Goal: Information Seeking & Learning: Learn about a topic

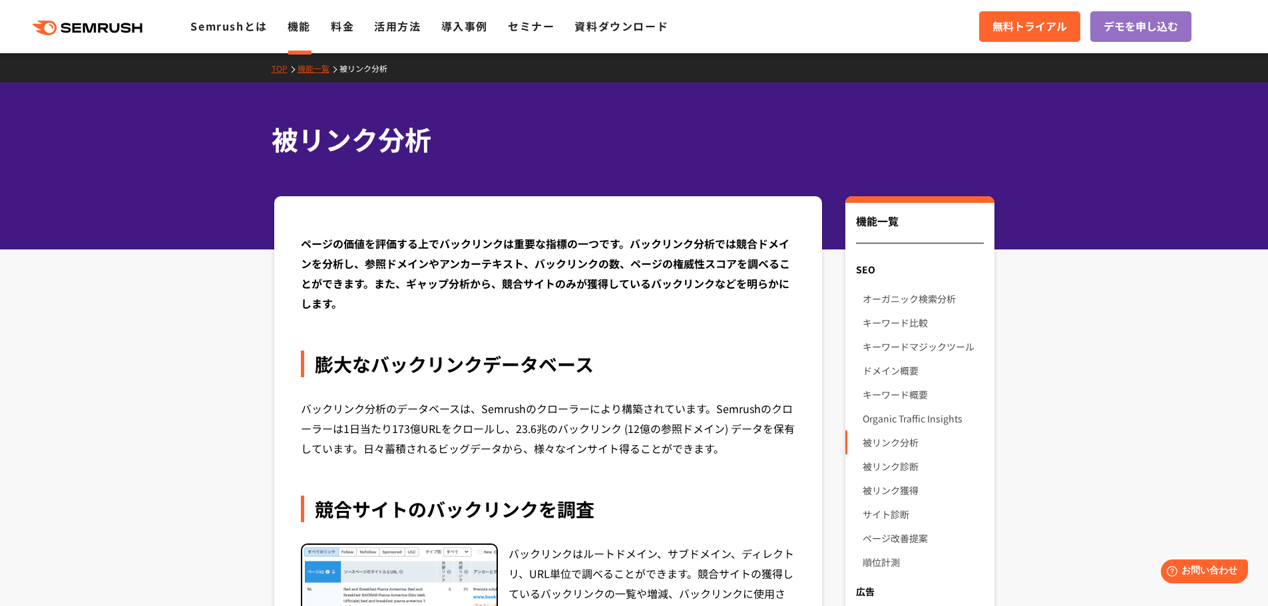
drag, startPoint x: 228, startPoint y: 30, endPoint x: 261, endPoint y: 73, distance: 54.1
click at [228, 30] on link "Semrushとは" at bounding box center [228, 26] width 77 height 16
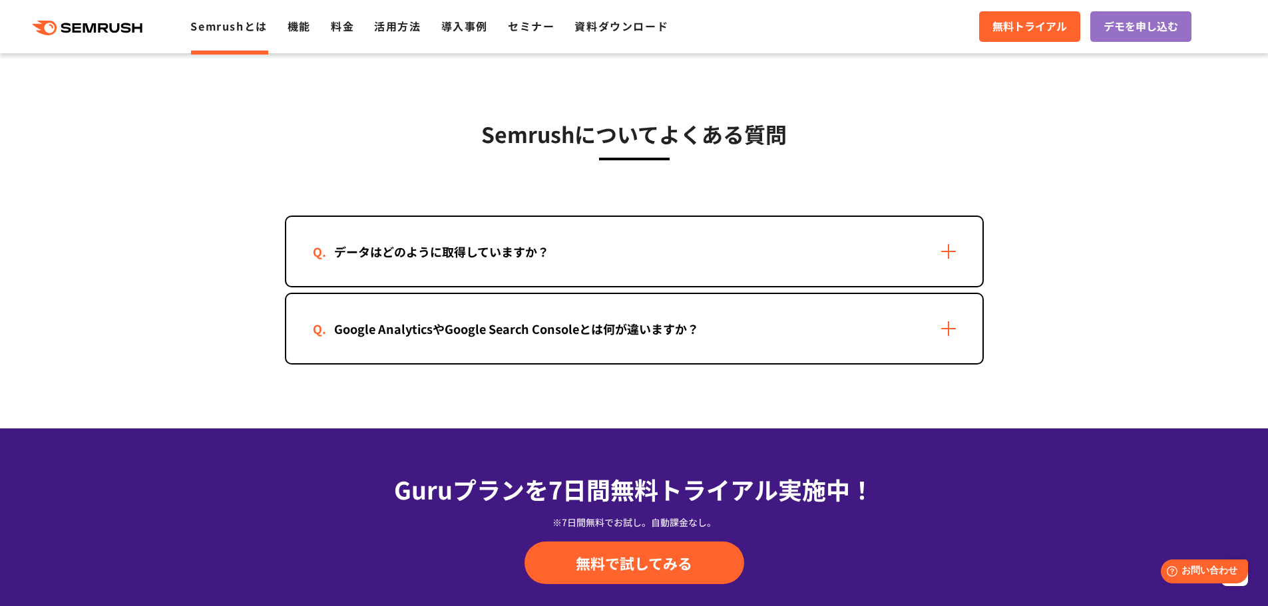
scroll to position [3062, 0]
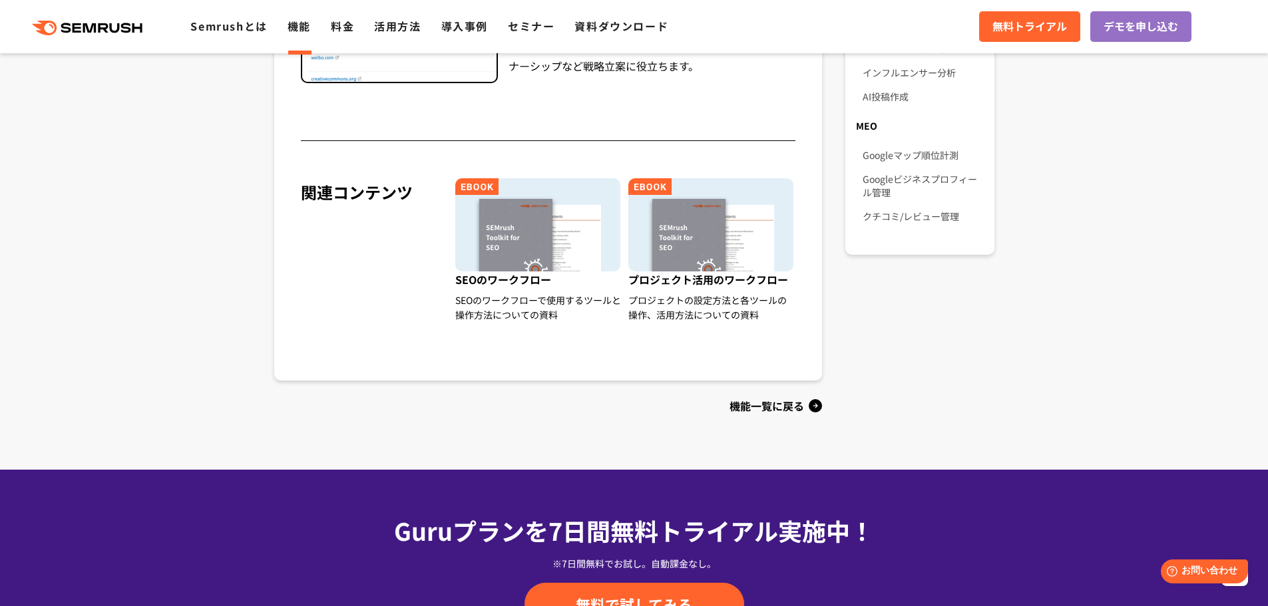
scroll to position [1198, 0]
